Goal: Use online tool/utility: Utilize a website feature to perform a specific function

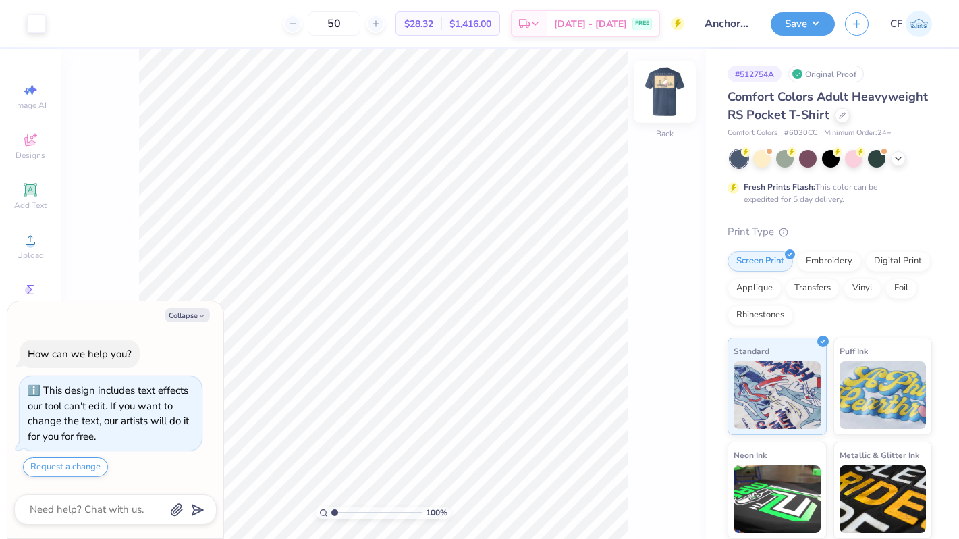
click at [659, 92] on img at bounding box center [665, 92] width 54 height 54
click at [194, 313] on button "Collapse" at bounding box center [187, 315] width 45 height 14
type textarea "x"
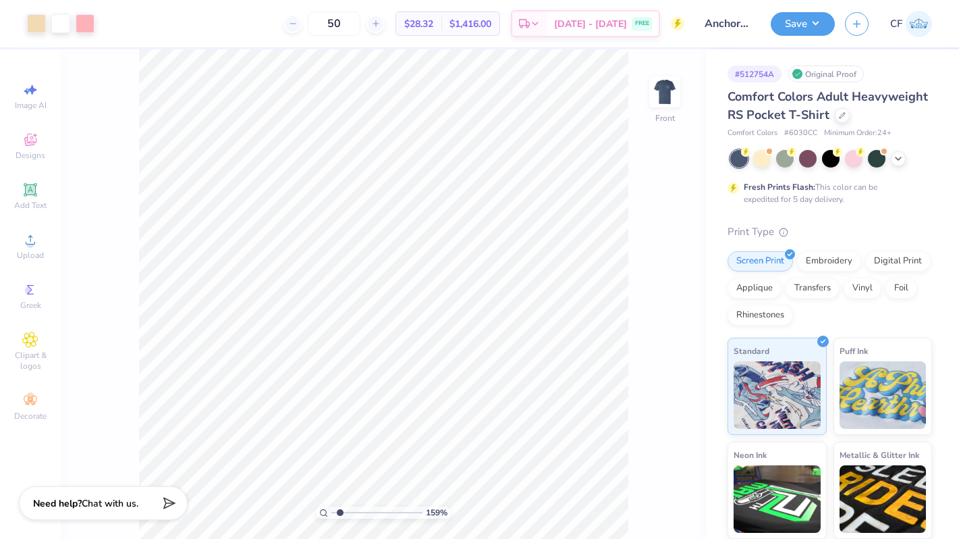
type input "1.59"
click at [339, 510] on input "range" at bounding box center [376, 512] width 91 height 12
type input "8.11"
type input "1.55"
click at [639, 505] on icon at bounding box center [641, 501] width 11 height 12
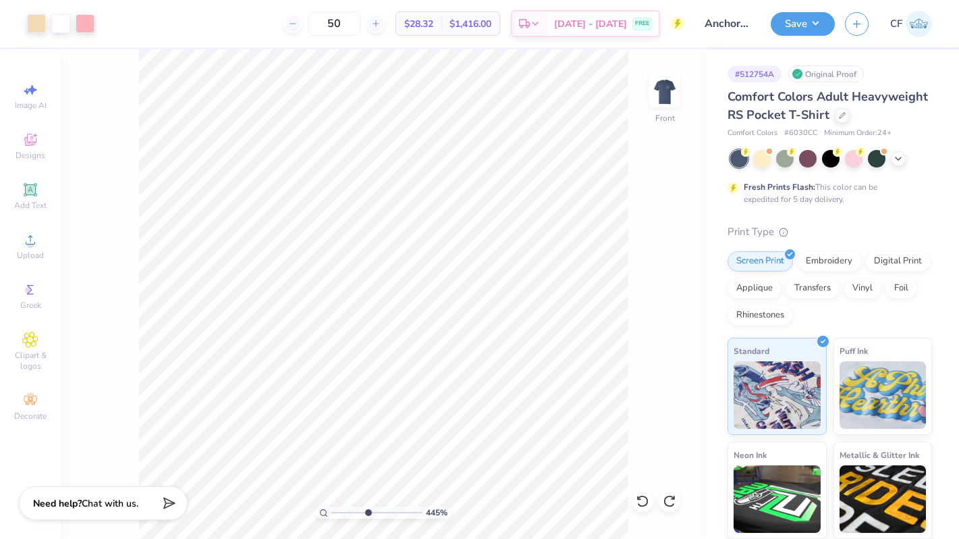
drag, startPoint x: 337, startPoint y: 512, endPoint x: 367, endPoint y: 512, distance: 29.7
click at [367, 513] on input "range" at bounding box center [376, 512] width 91 height 12
drag, startPoint x: 367, startPoint y: 511, endPoint x: 273, endPoint y: 506, distance: 94.6
type input "1"
click at [331, 506] on input "range" at bounding box center [376, 512] width 91 height 12
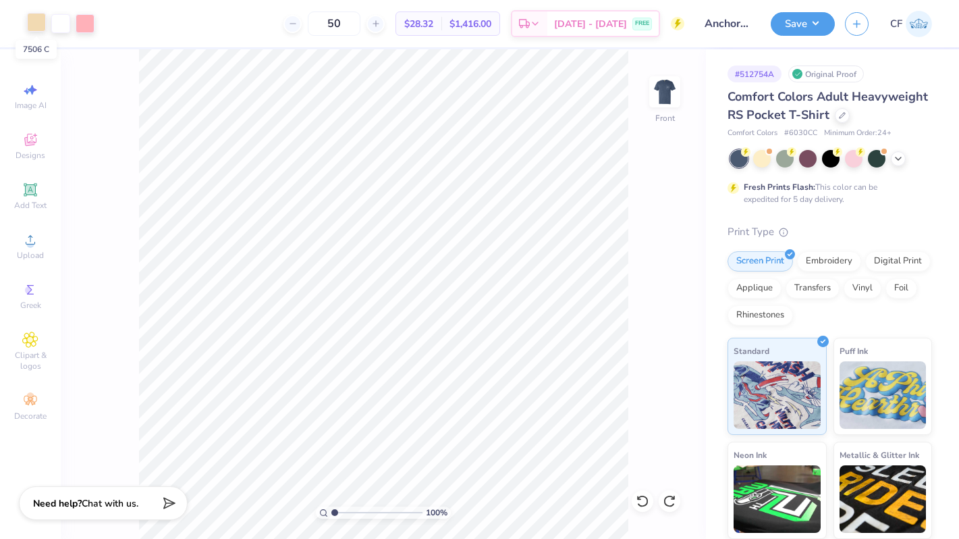
click at [40, 26] on div at bounding box center [36, 22] width 19 height 19
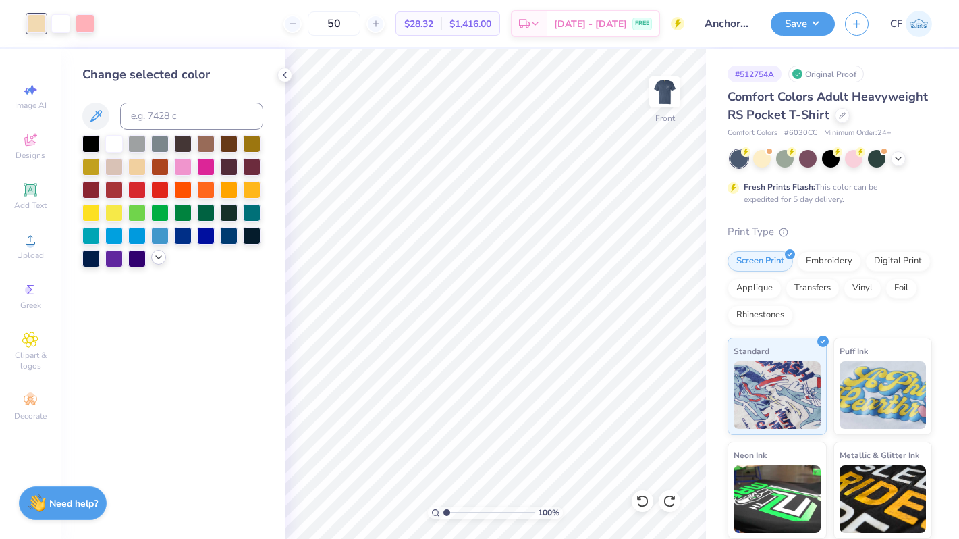
click at [162, 256] on icon at bounding box center [158, 257] width 11 height 11
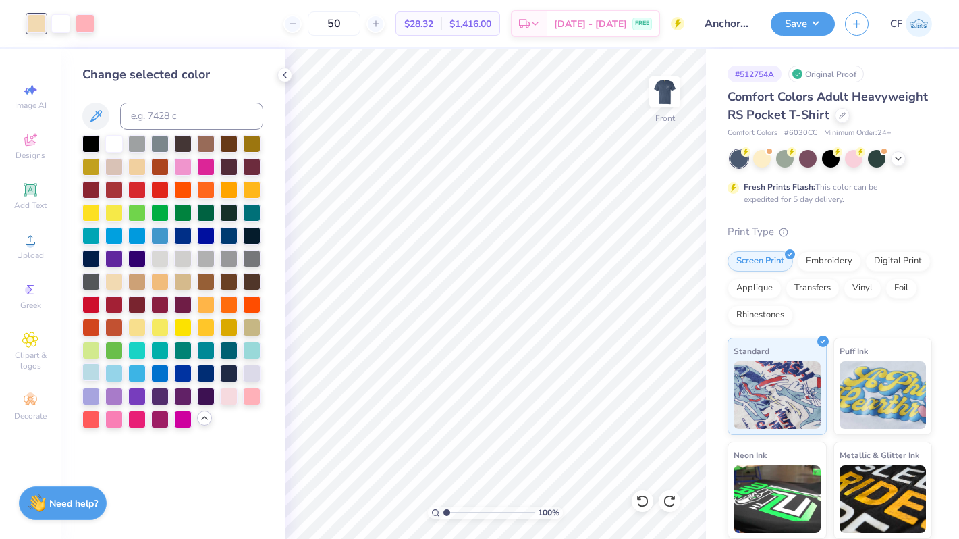
click at [90, 374] on div at bounding box center [91, 372] width 18 height 18
click at [84, 18] on div at bounding box center [85, 22] width 19 height 19
click at [251, 392] on div at bounding box center [252, 395] width 18 height 18
click at [651, 96] on img at bounding box center [665, 92] width 54 height 54
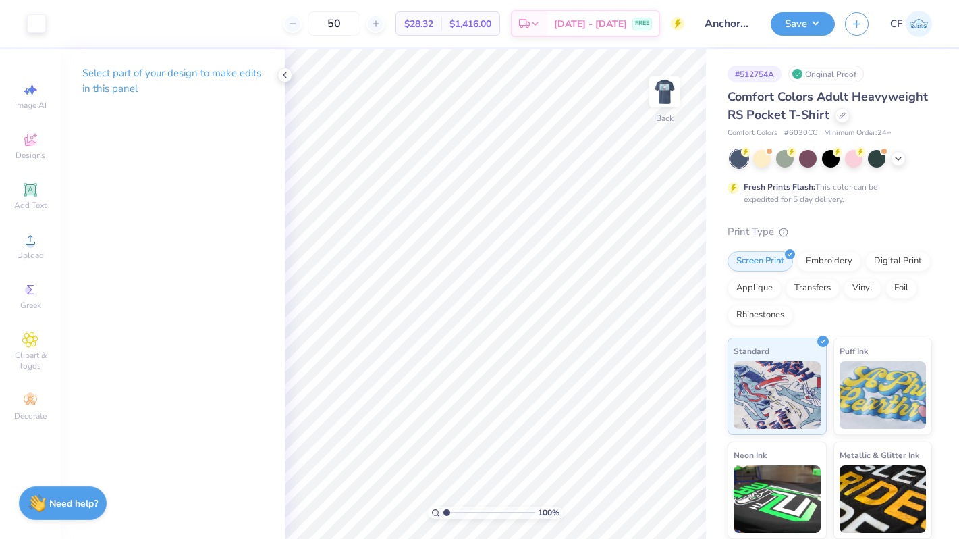
click at [652, 94] on img at bounding box center [664, 91] width 27 height 27
click at [798, 17] on button "Save" at bounding box center [803, 22] width 64 height 24
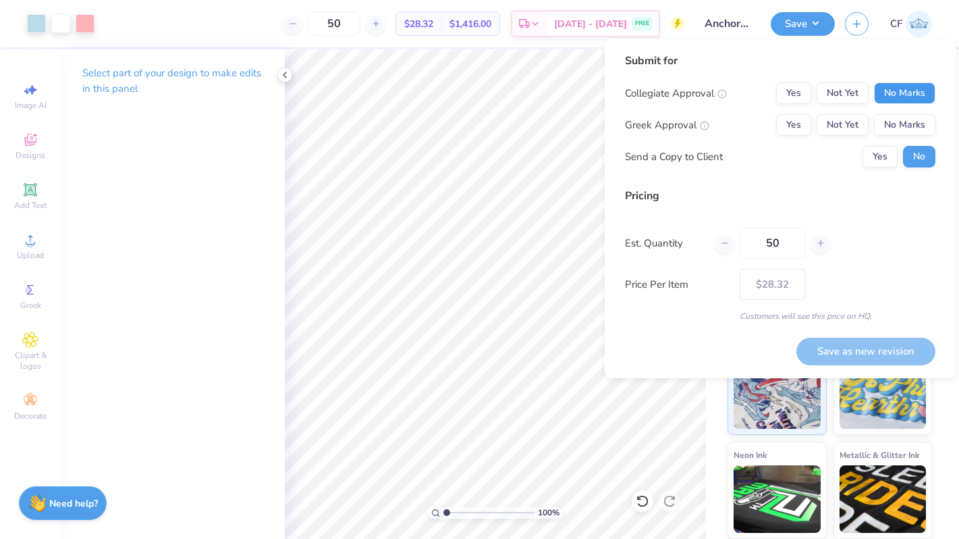
click at [879, 96] on button "No Marks" at bounding box center [904, 93] width 61 height 22
click at [792, 130] on button "Yes" at bounding box center [793, 125] width 35 height 22
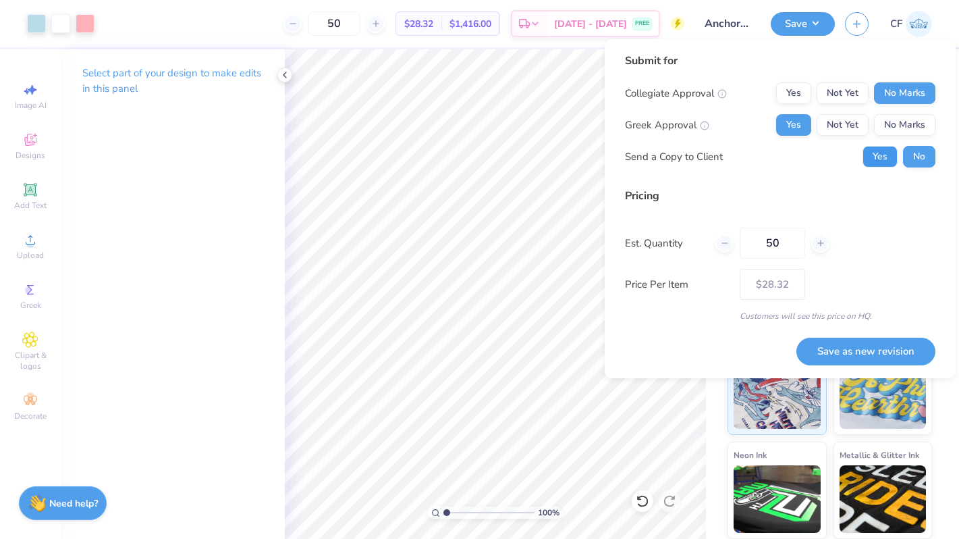
click at [889, 162] on button "Yes" at bounding box center [879, 157] width 35 height 22
click at [837, 347] on button "Save as new revision" at bounding box center [865, 351] width 139 height 28
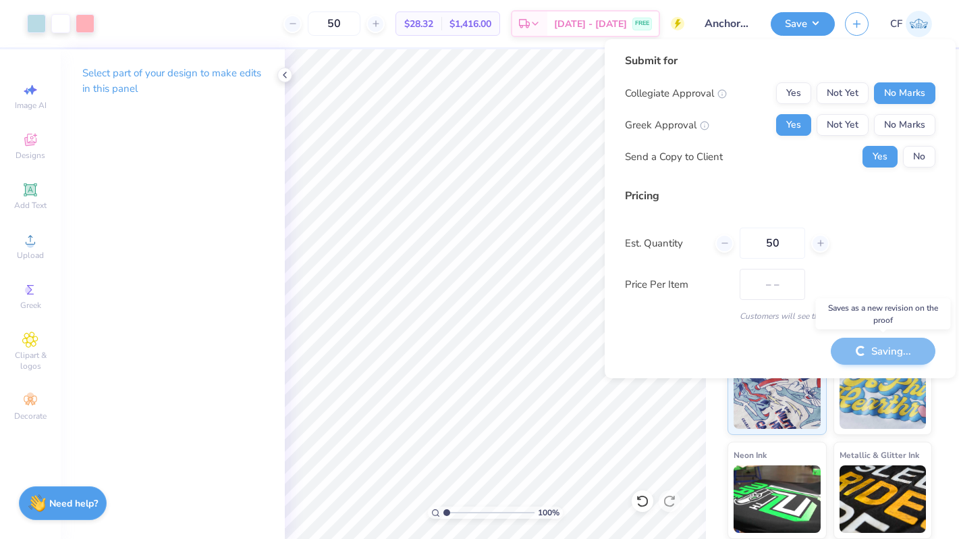
type input "$28.32"
